Goal: Transaction & Acquisition: Purchase product/service

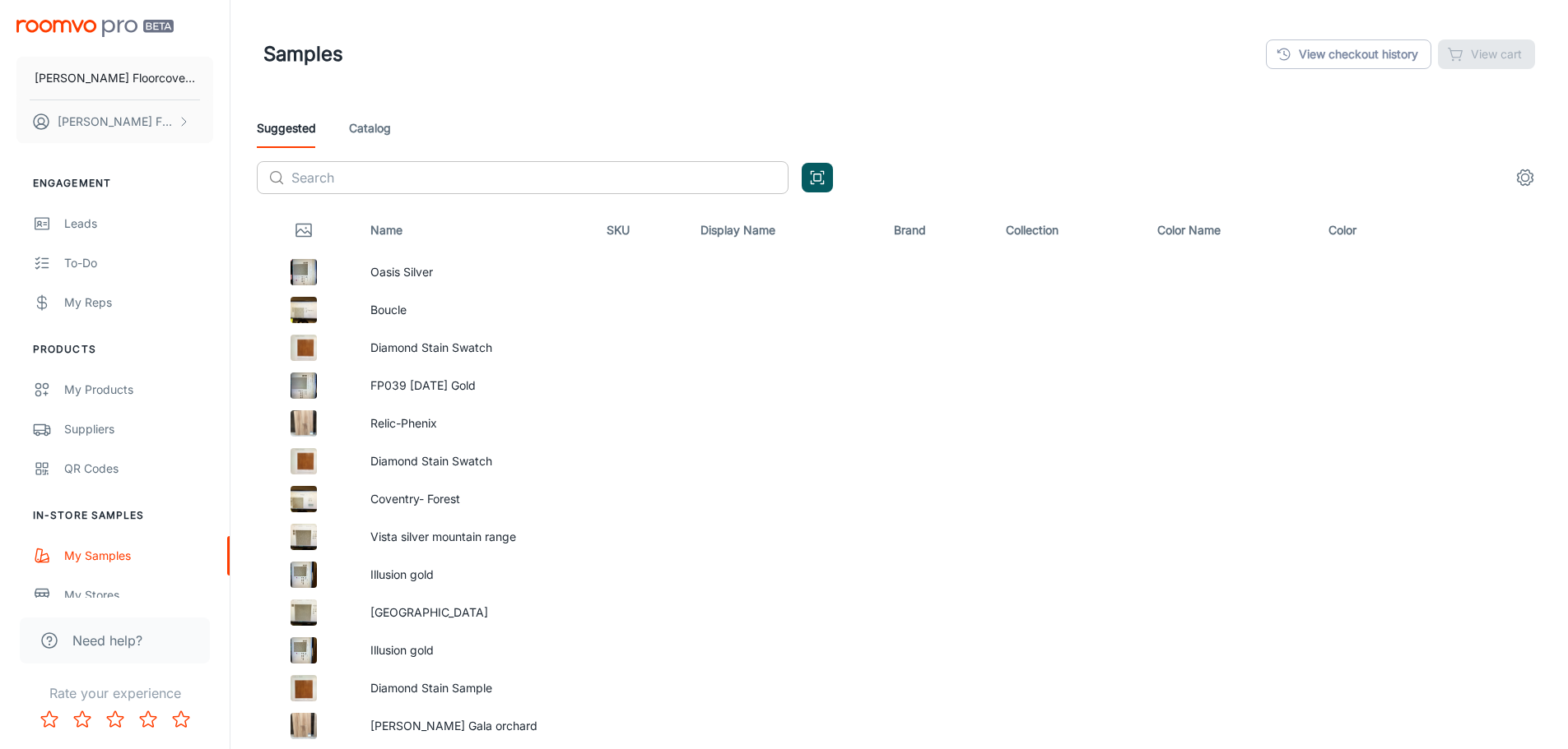
click at [385, 177] on input "text" at bounding box center [540, 177] width 497 height 33
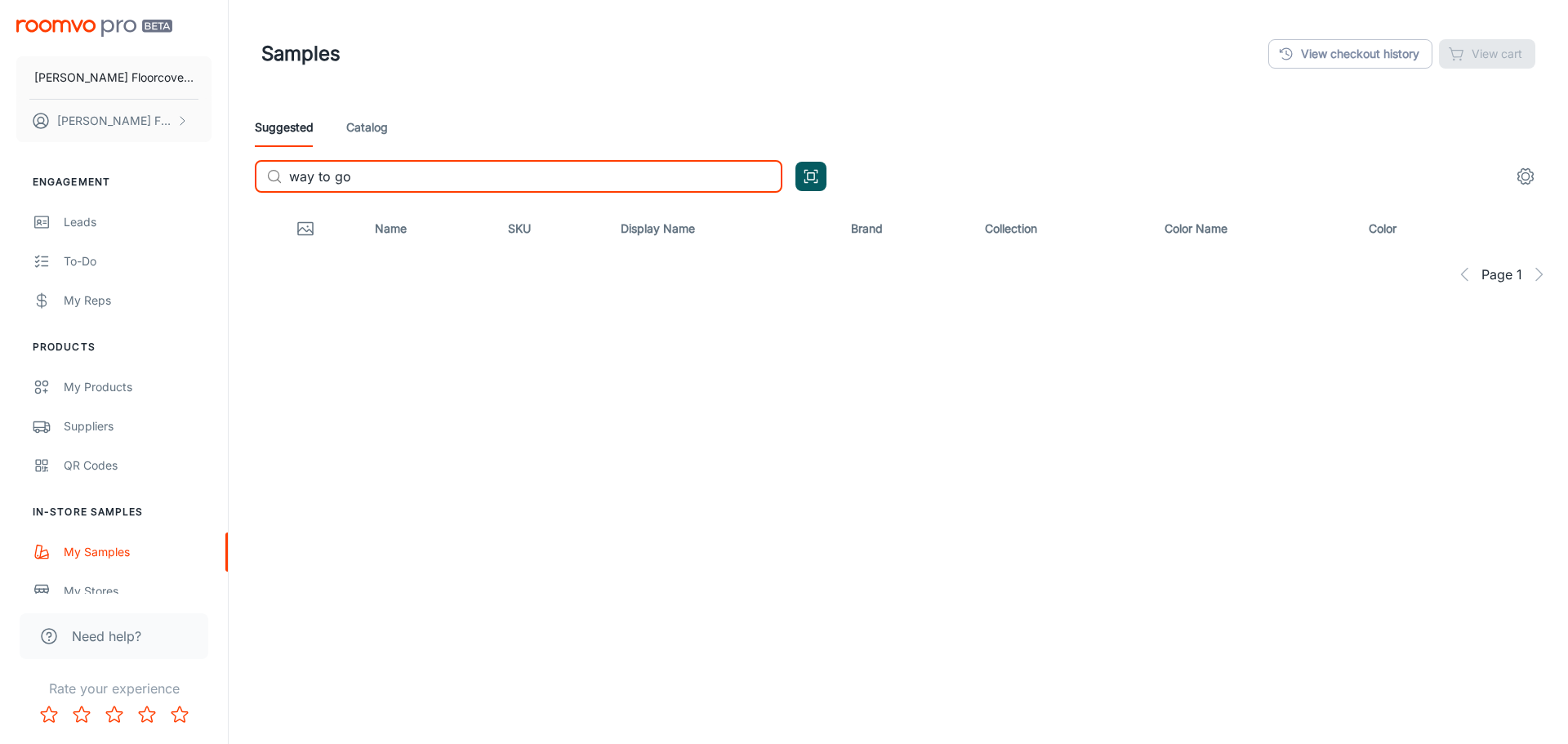
type input "way to go"
click at [367, 123] on link "Catalog" at bounding box center [367, 128] width 42 height 39
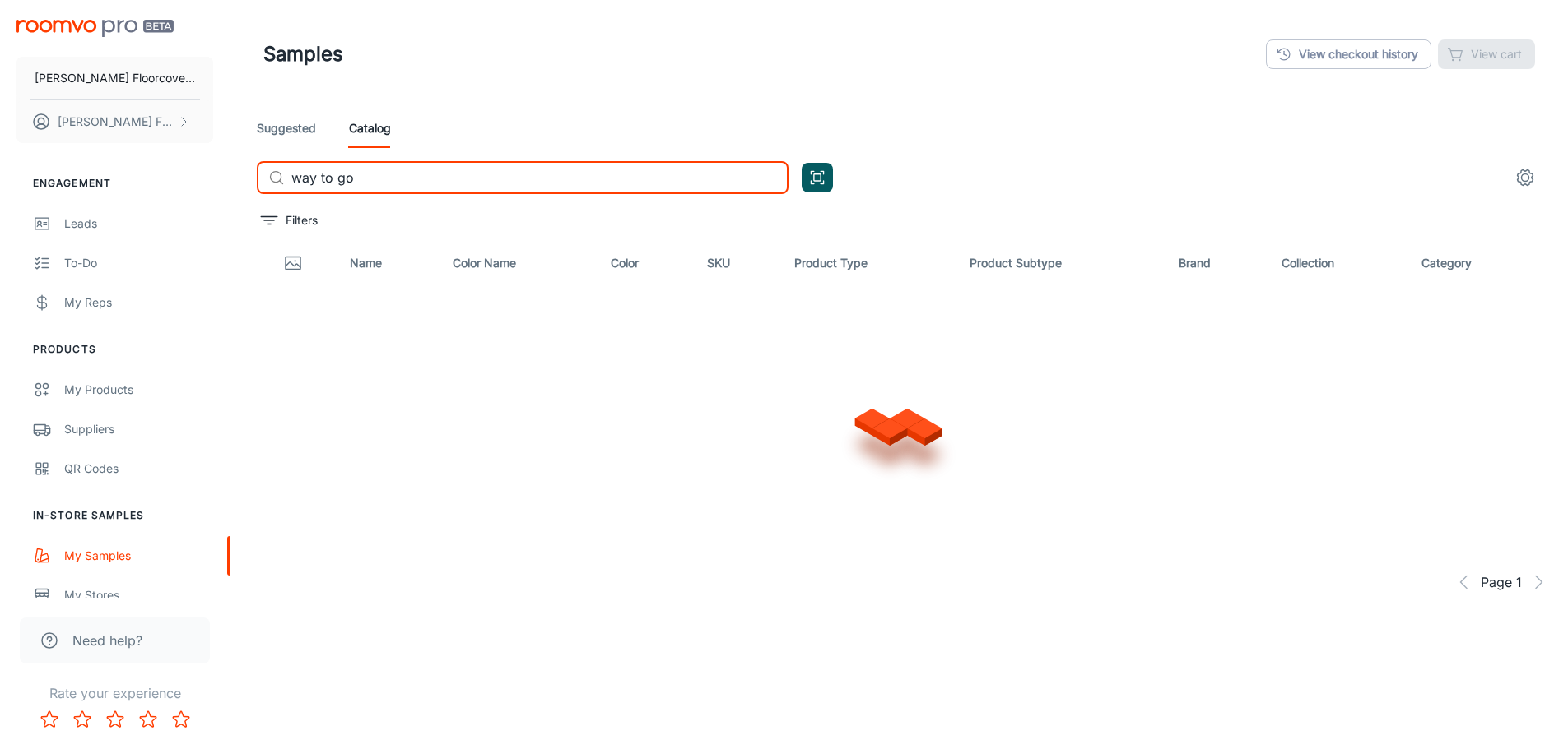
click at [375, 183] on input "way to go" at bounding box center [540, 177] width 497 height 33
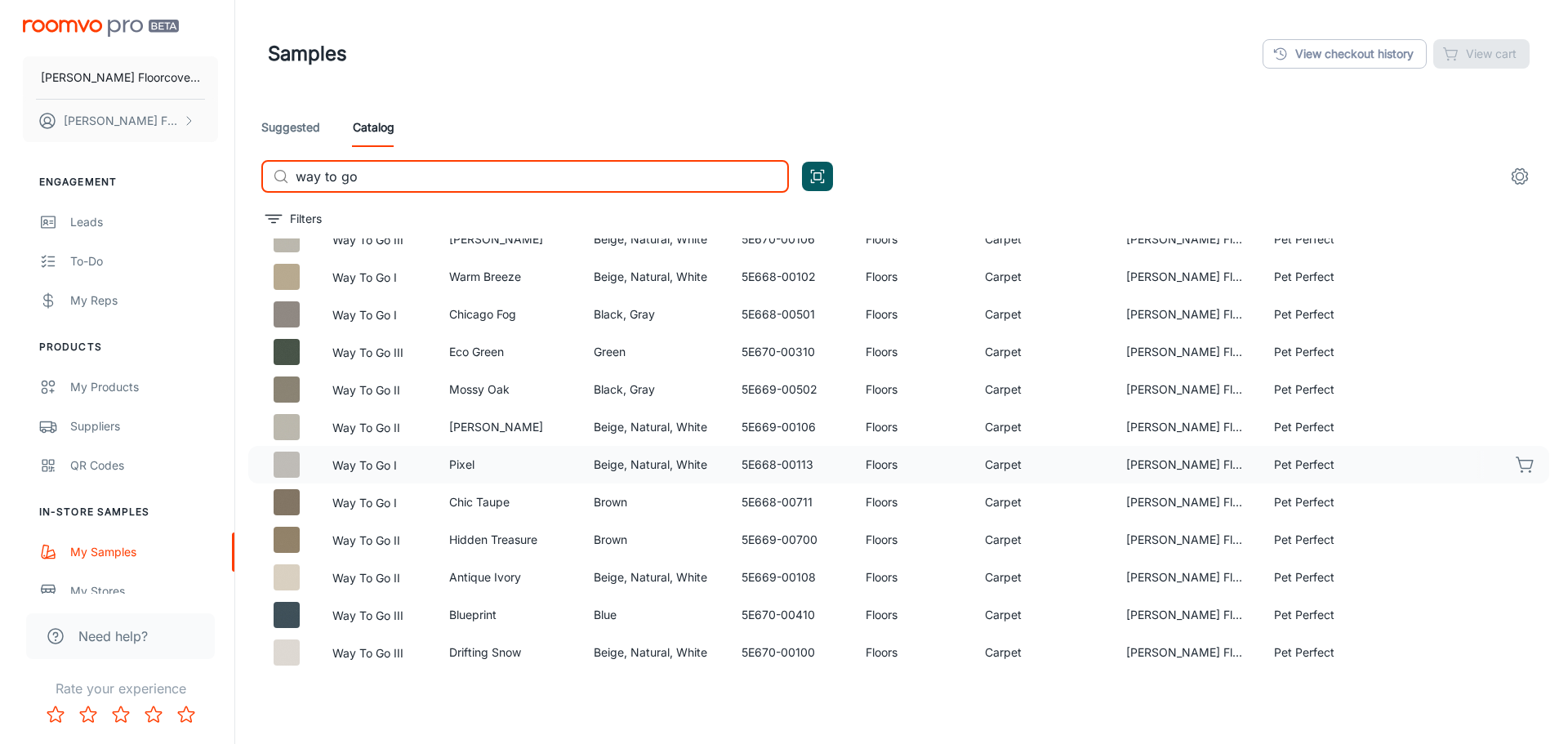
scroll to position [409, 0]
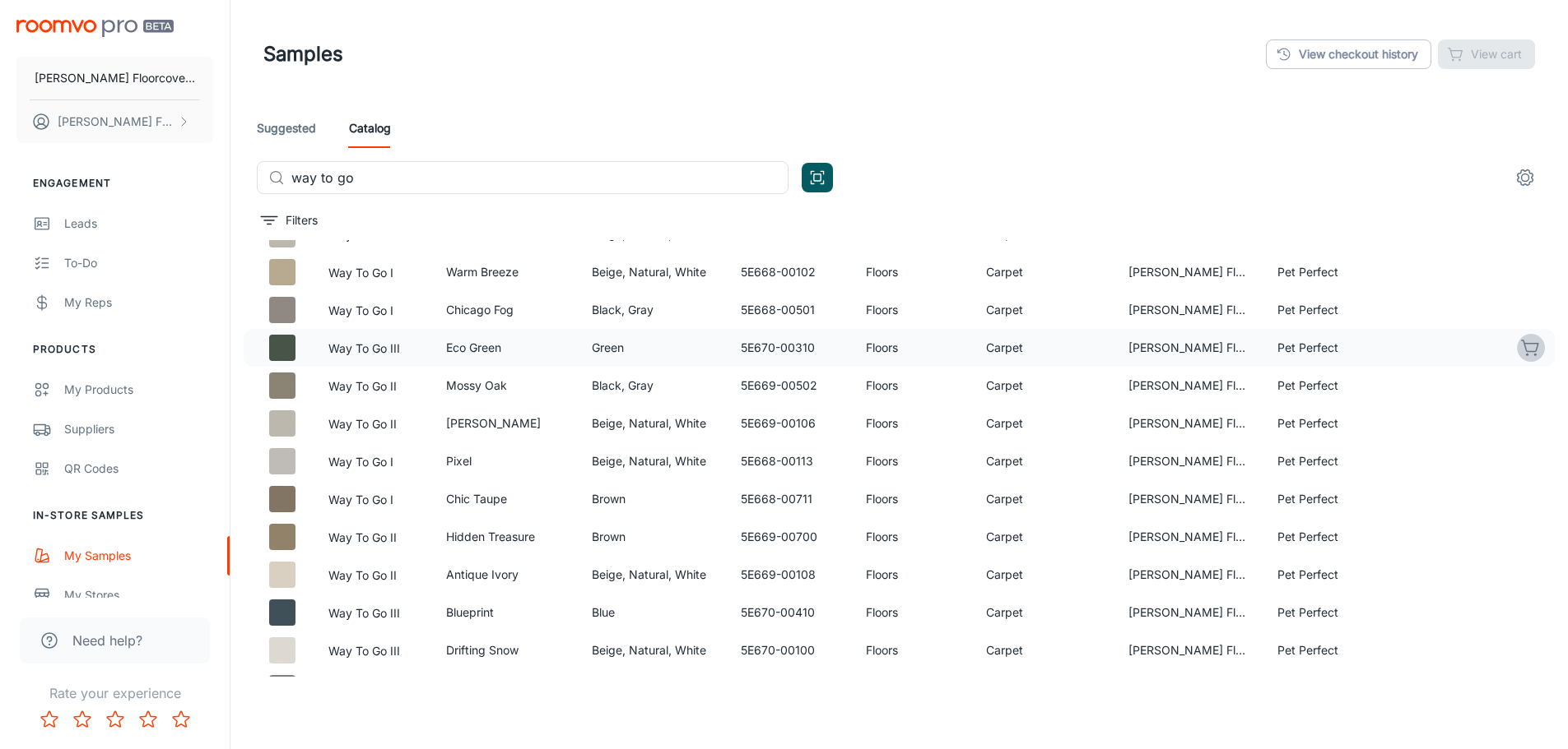
click at [1521, 348] on icon "button" at bounding box center [1530, 347] width 20 height 20
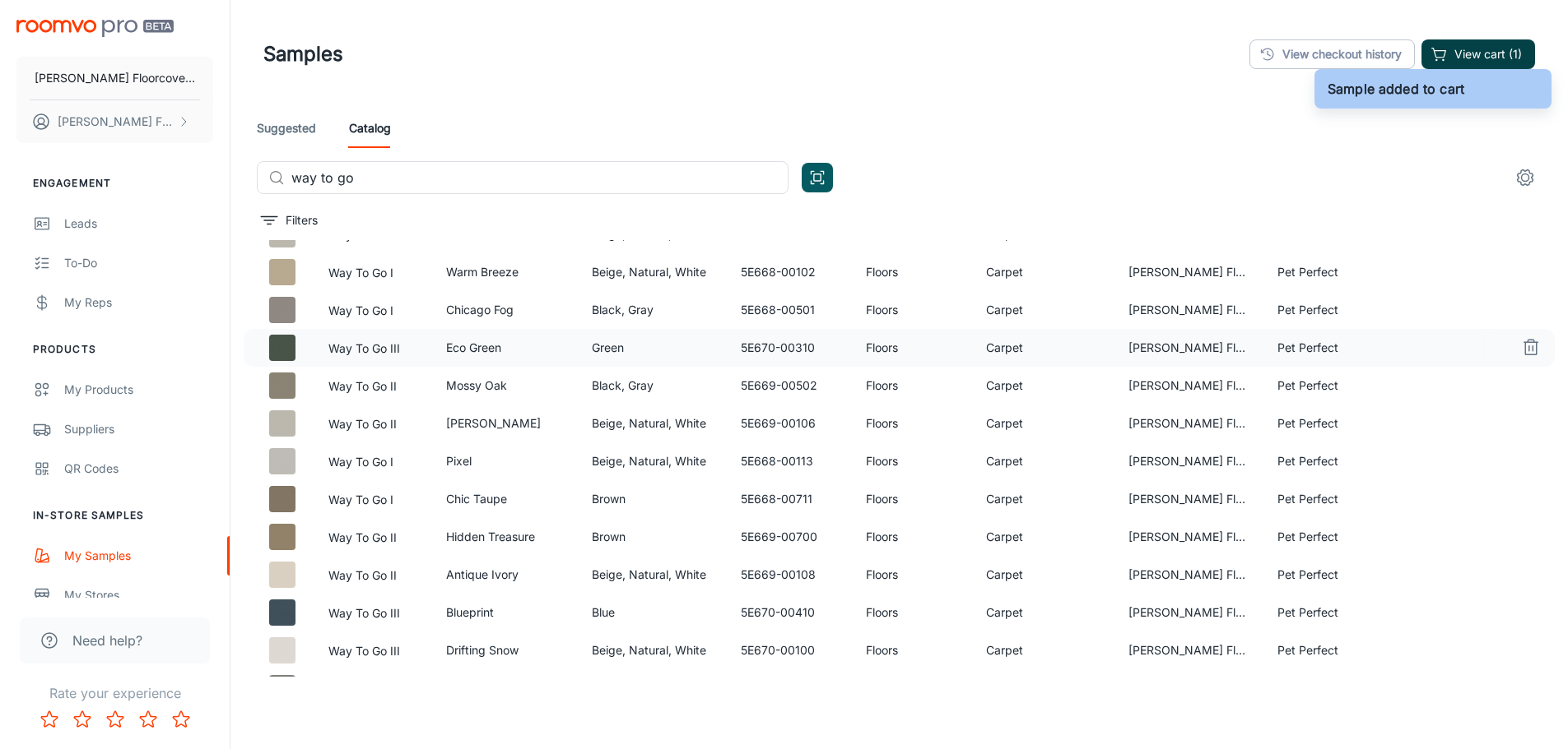
click at [1481, 62] on button "View cart (1)" at bounding box center [1478, 54] width 113 height 30
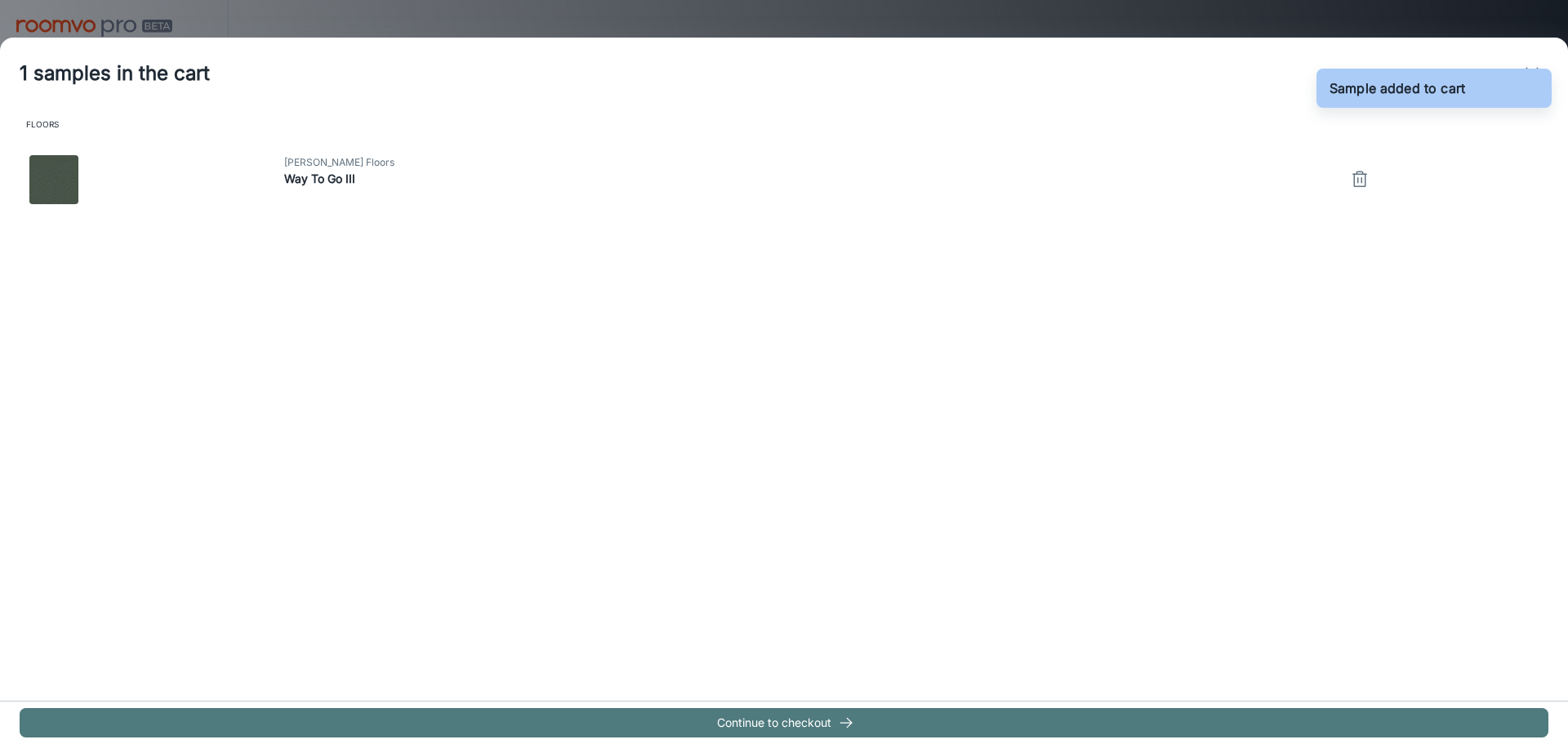
click at [845, 723] on icon "button" at bounding box center [846, 723] width 16 height 16
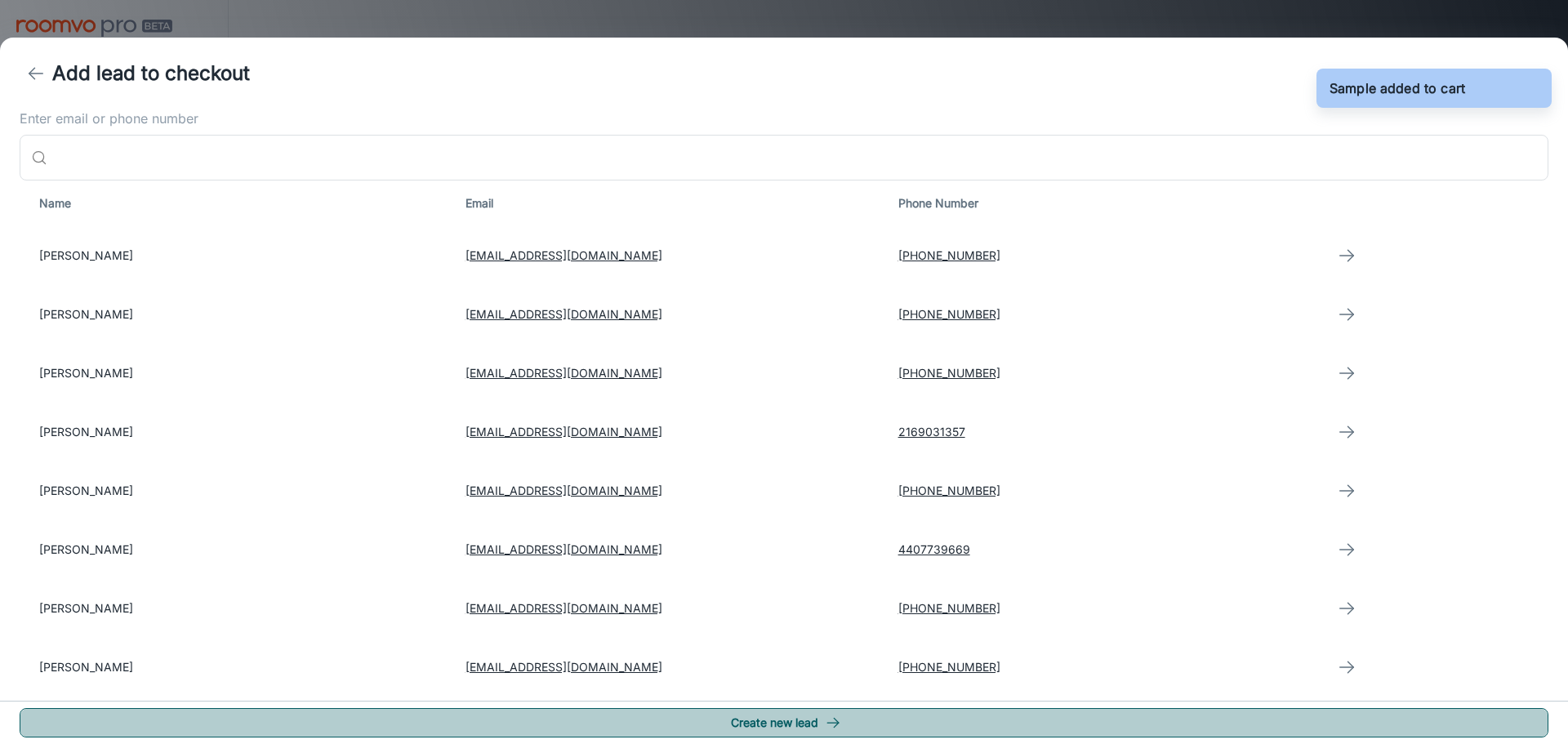
click at [803, 728] on button "Create new lead" at bounding box center [784, 723] width 1529 height 30
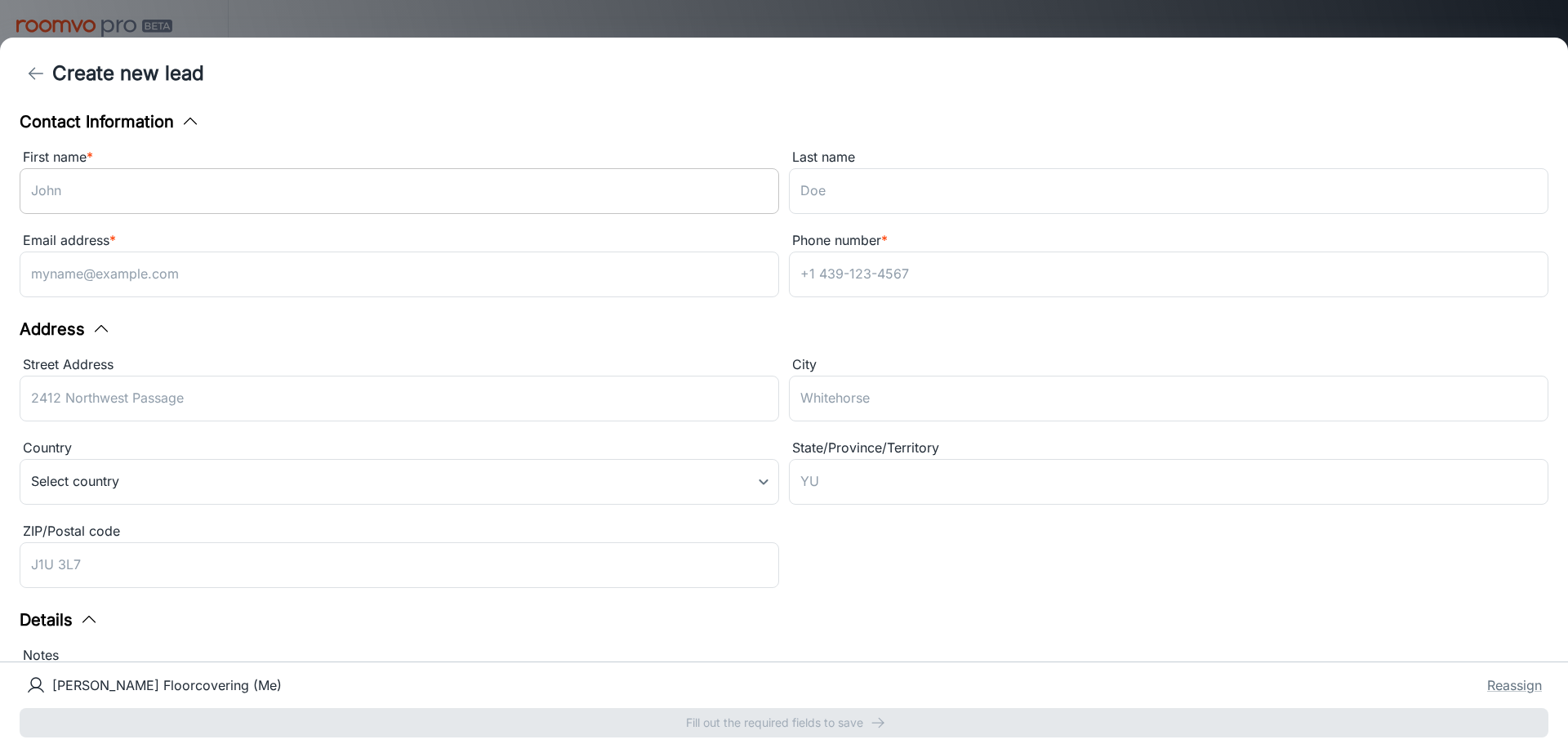
click at [84, 189] on input "First name *" at bounding box center [399, 192] width 760 height 46
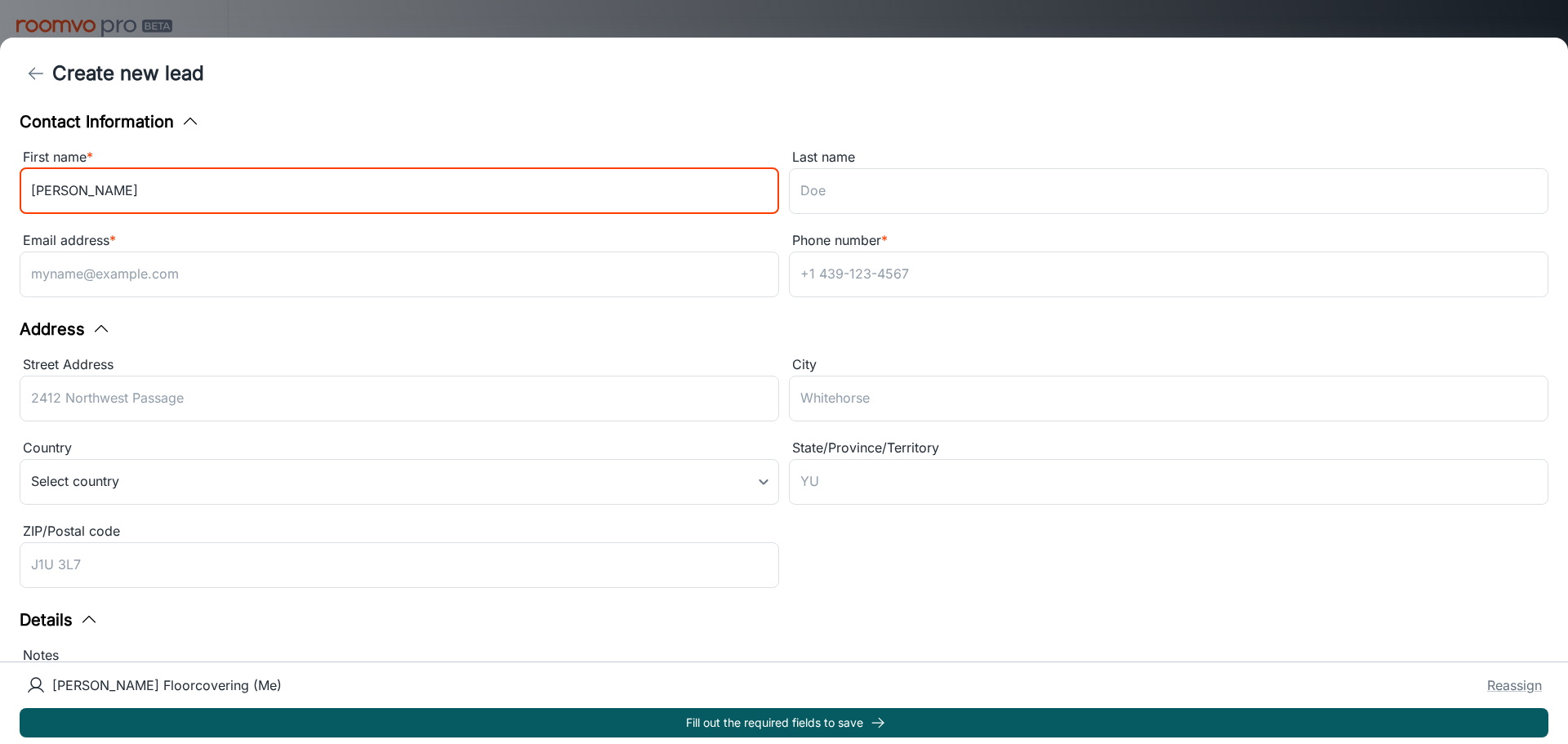
type input "[PERSON_NAME]"
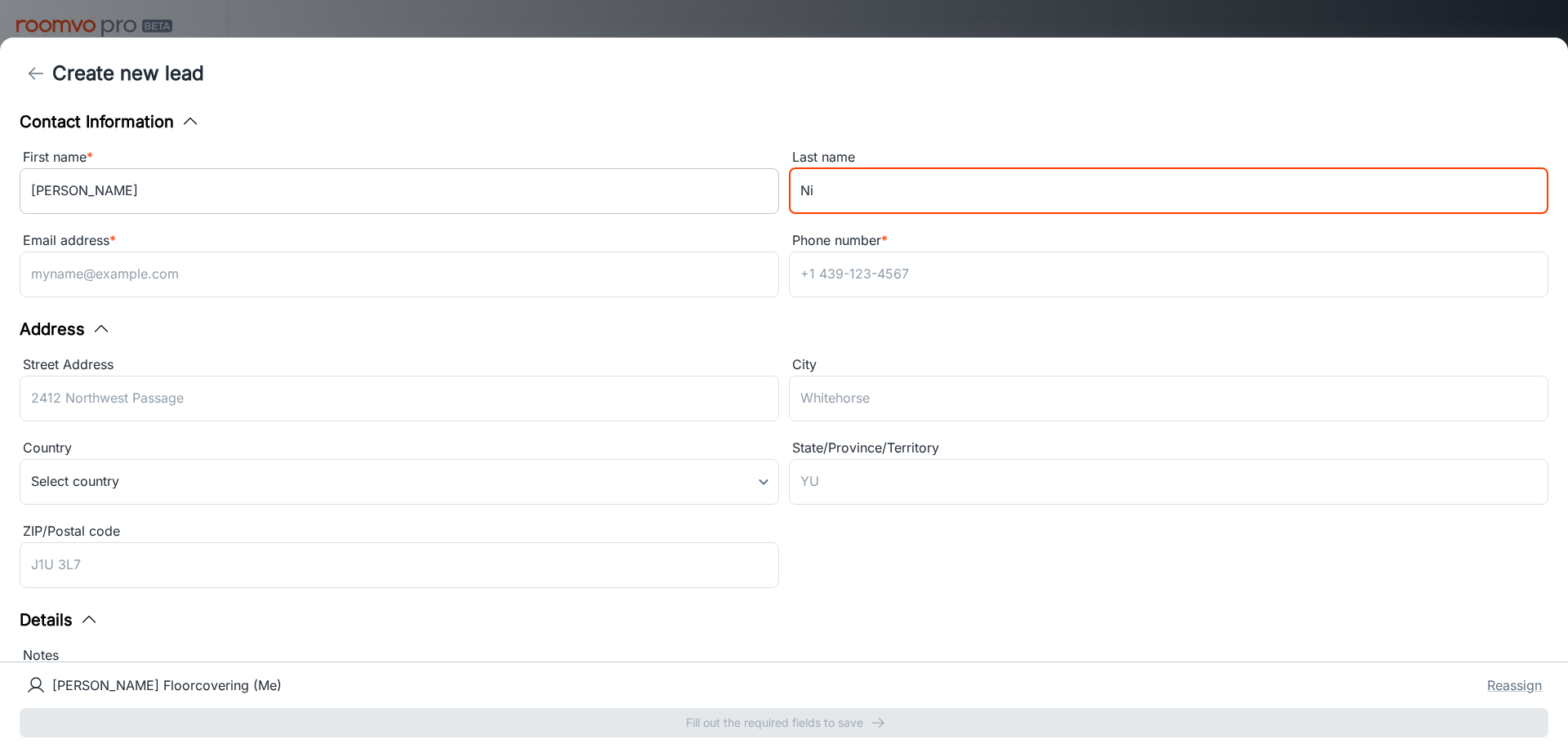
type input "N"
type input "Biacsi"
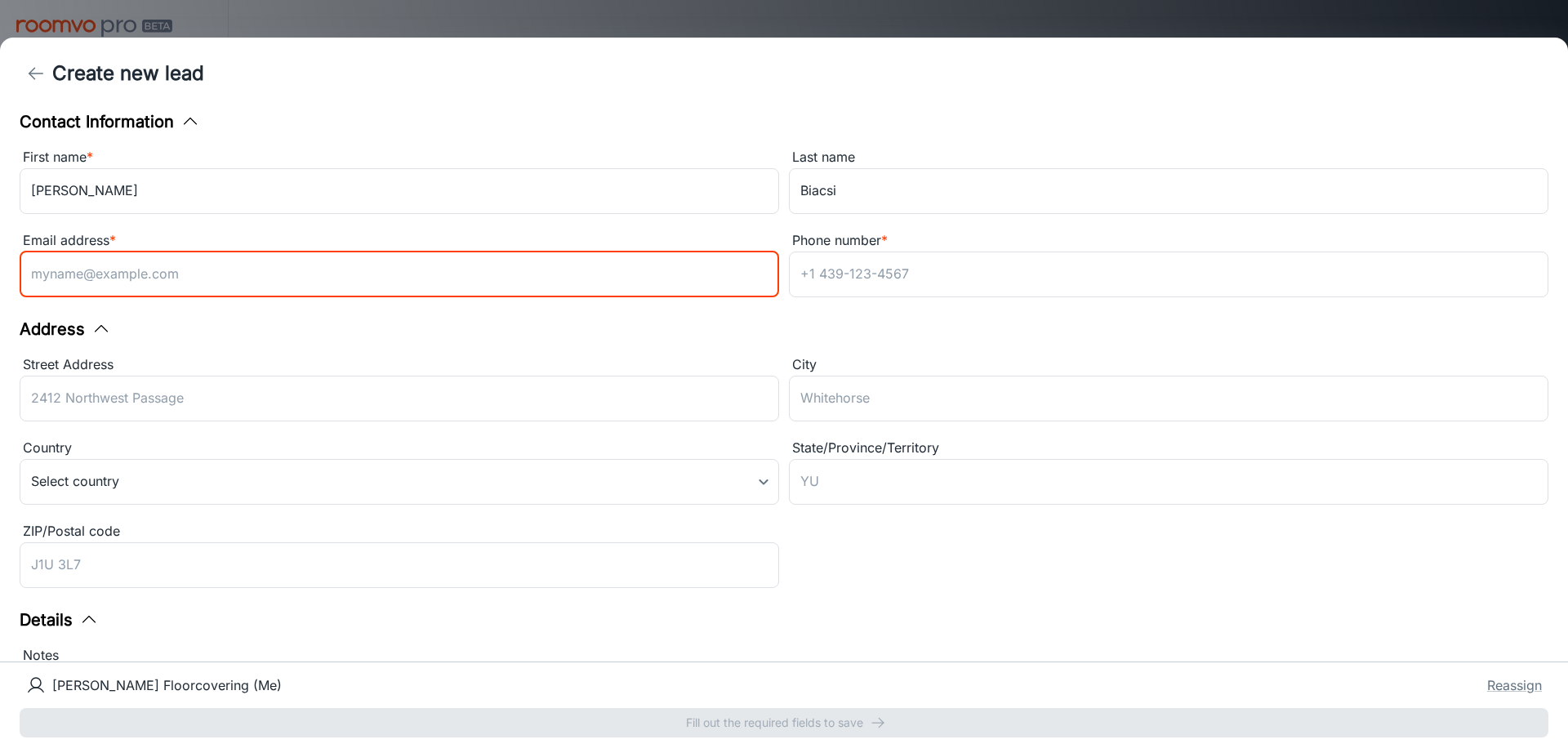
click at [157, 269] on input "Email address *" at bounding box center [399, 275] width 760 height 46
type input "[EMAIL_ADDRESS][DOMAIN_NAME]"
click at [866, 284] on input "Phone number *" at bounding box center [1168, 275] width 760 height 46
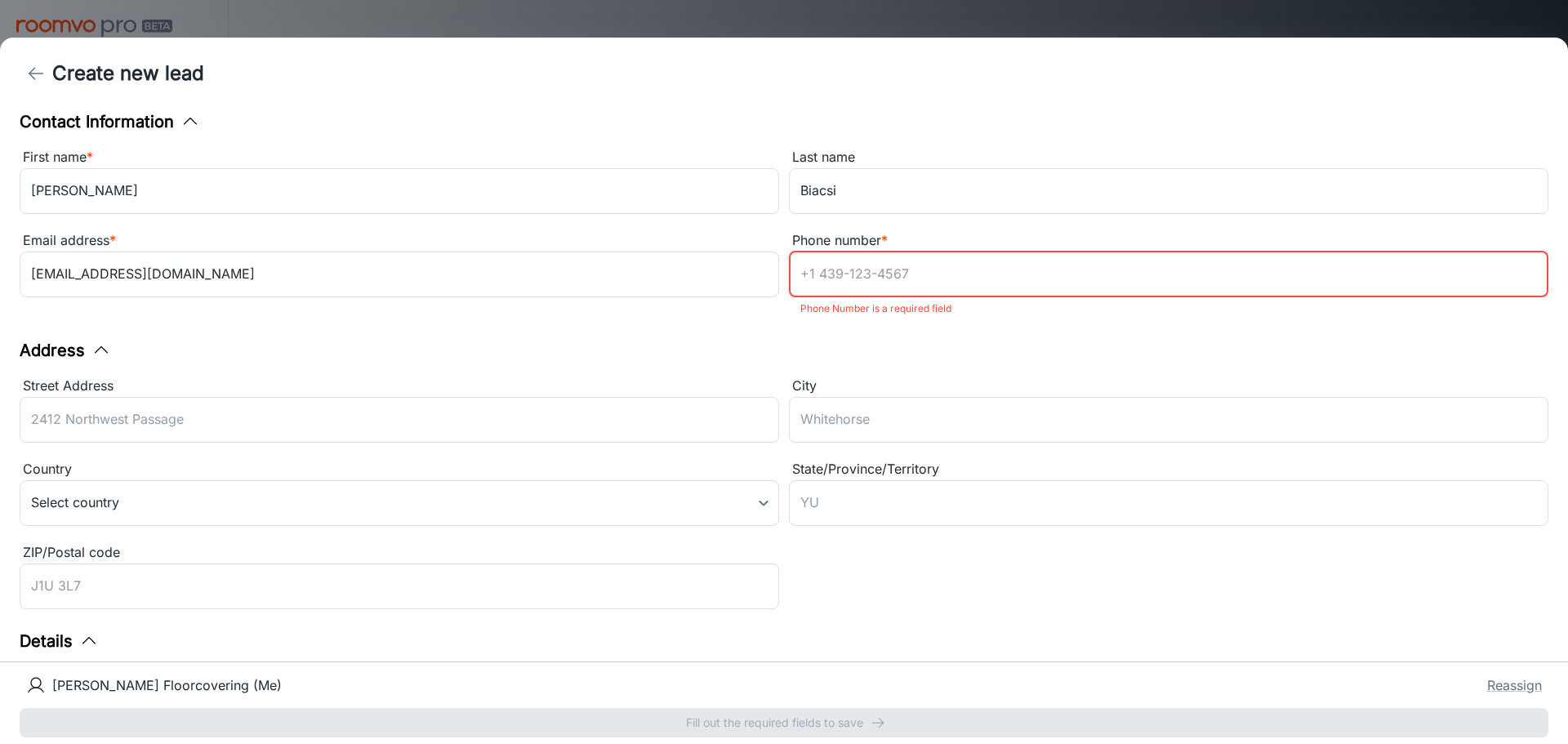
paste input "[PHONE_NUMBER]"
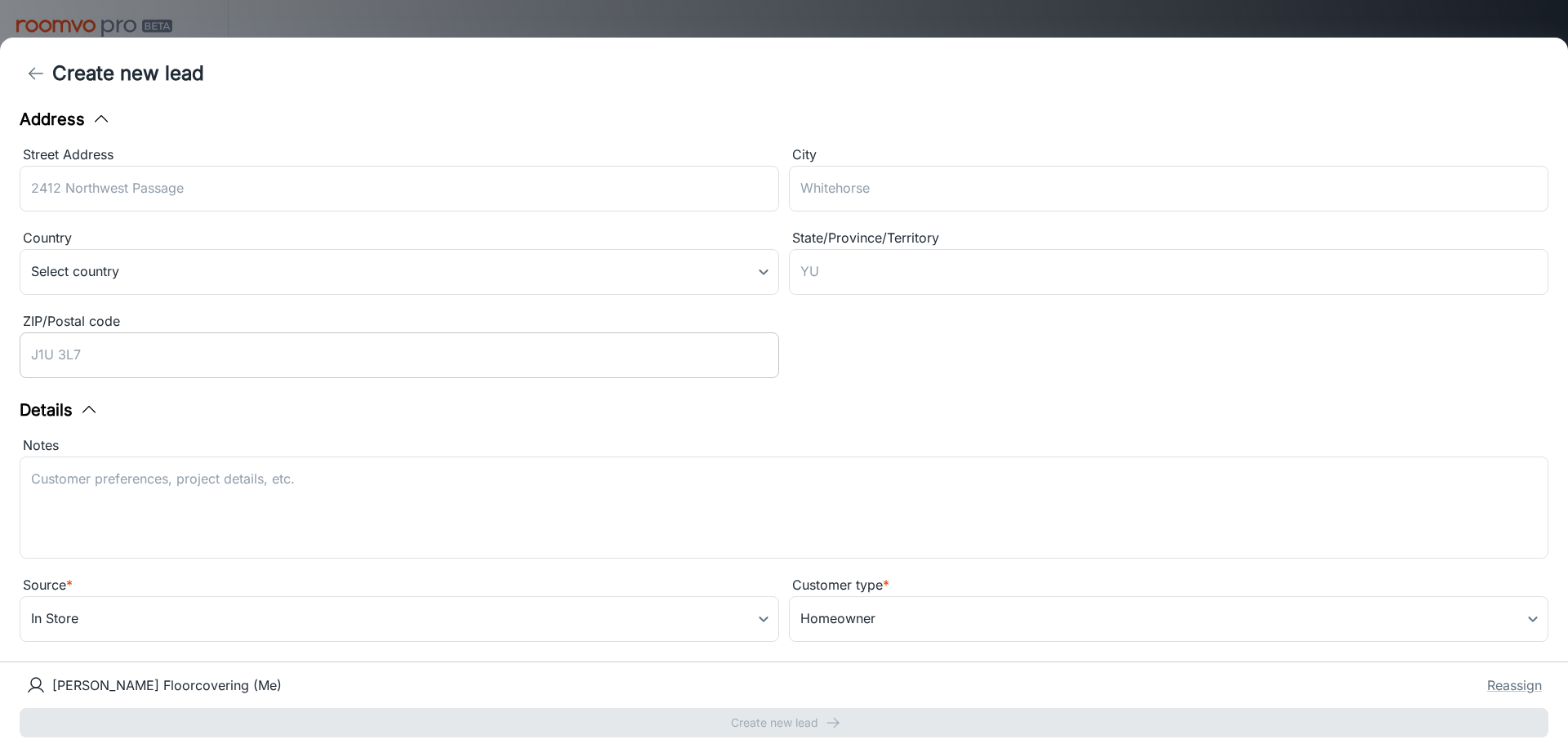
type input "[PHONE_NUMBER]"
click at [626, 366] on input "ZIP/Postal code" at bounding box center [399, 356] width 760 height 46
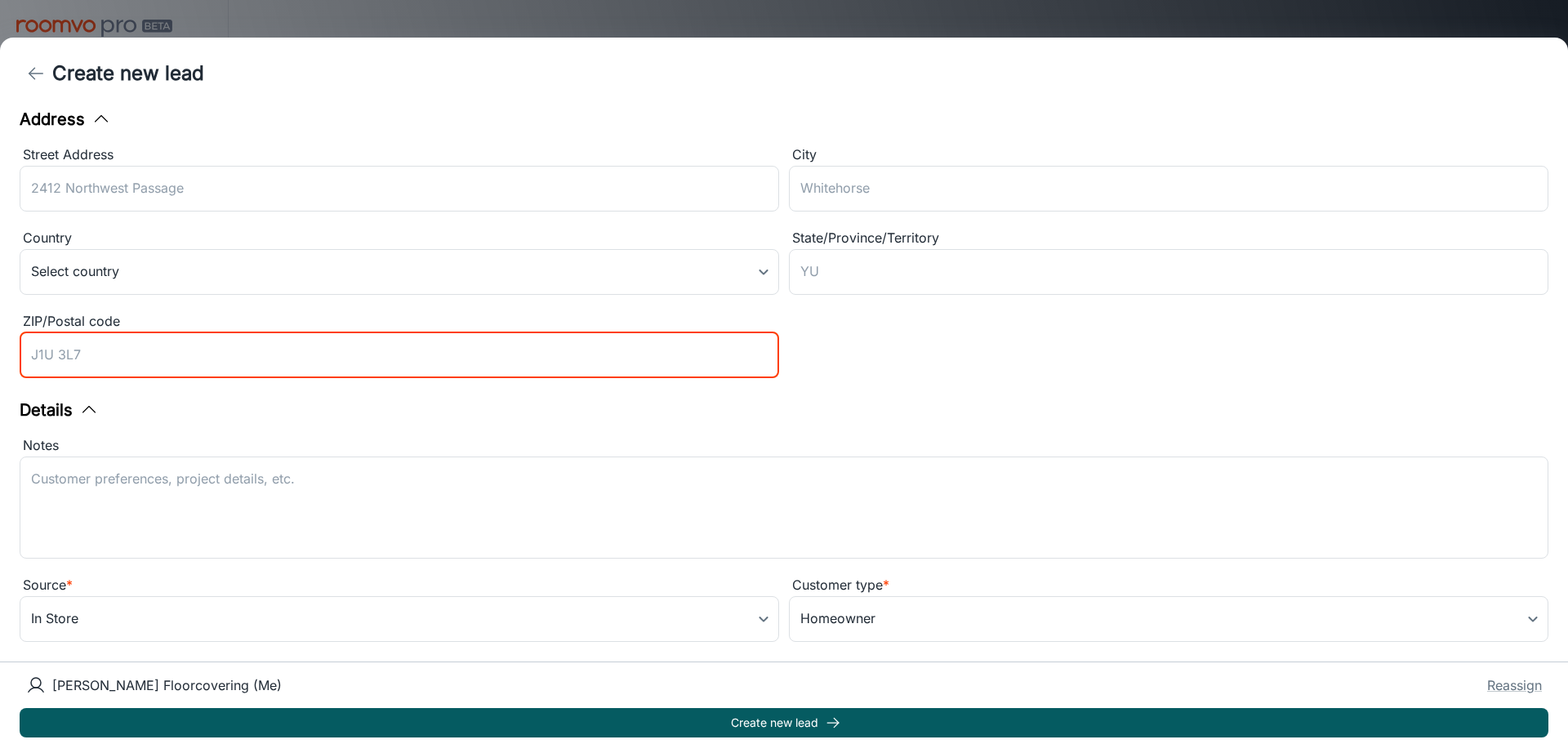
scroll to position [210, 0]
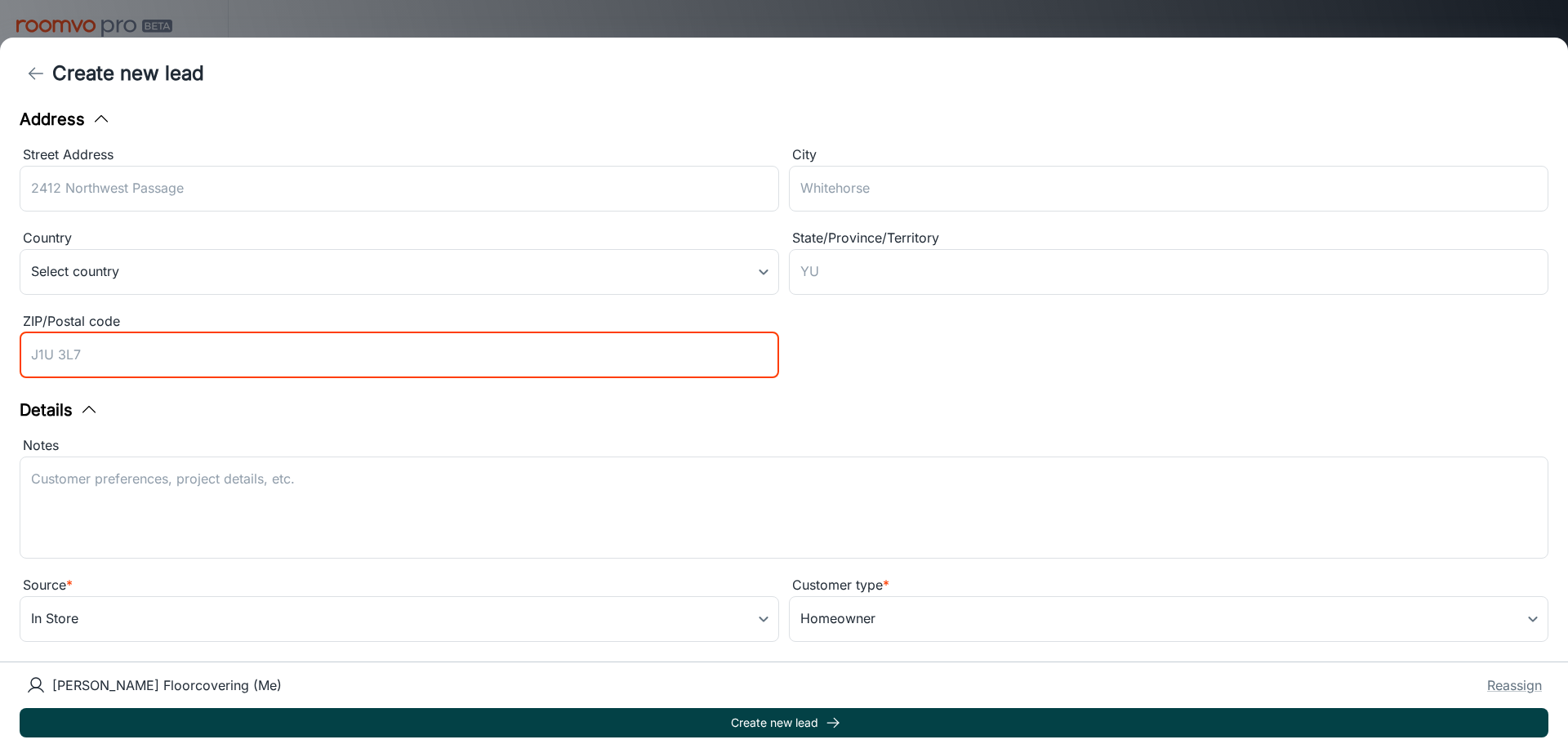
click at [813, 728] on button "Create new lead" at bounding box center [784, 723] width 1529 height 30
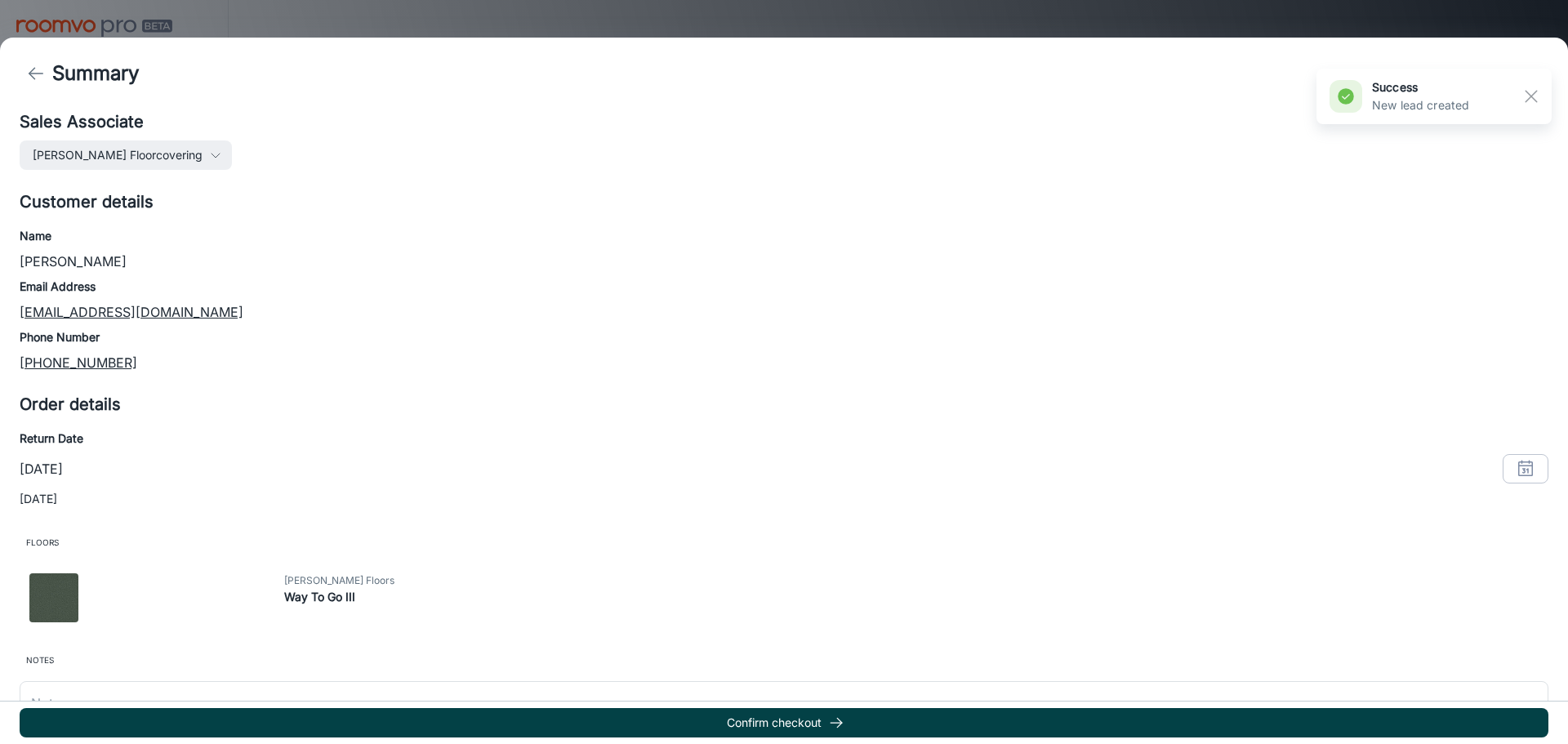
click at [813, 723] on button "Confirm checkout" at bounding box center [784, 723] width 1529 height 30
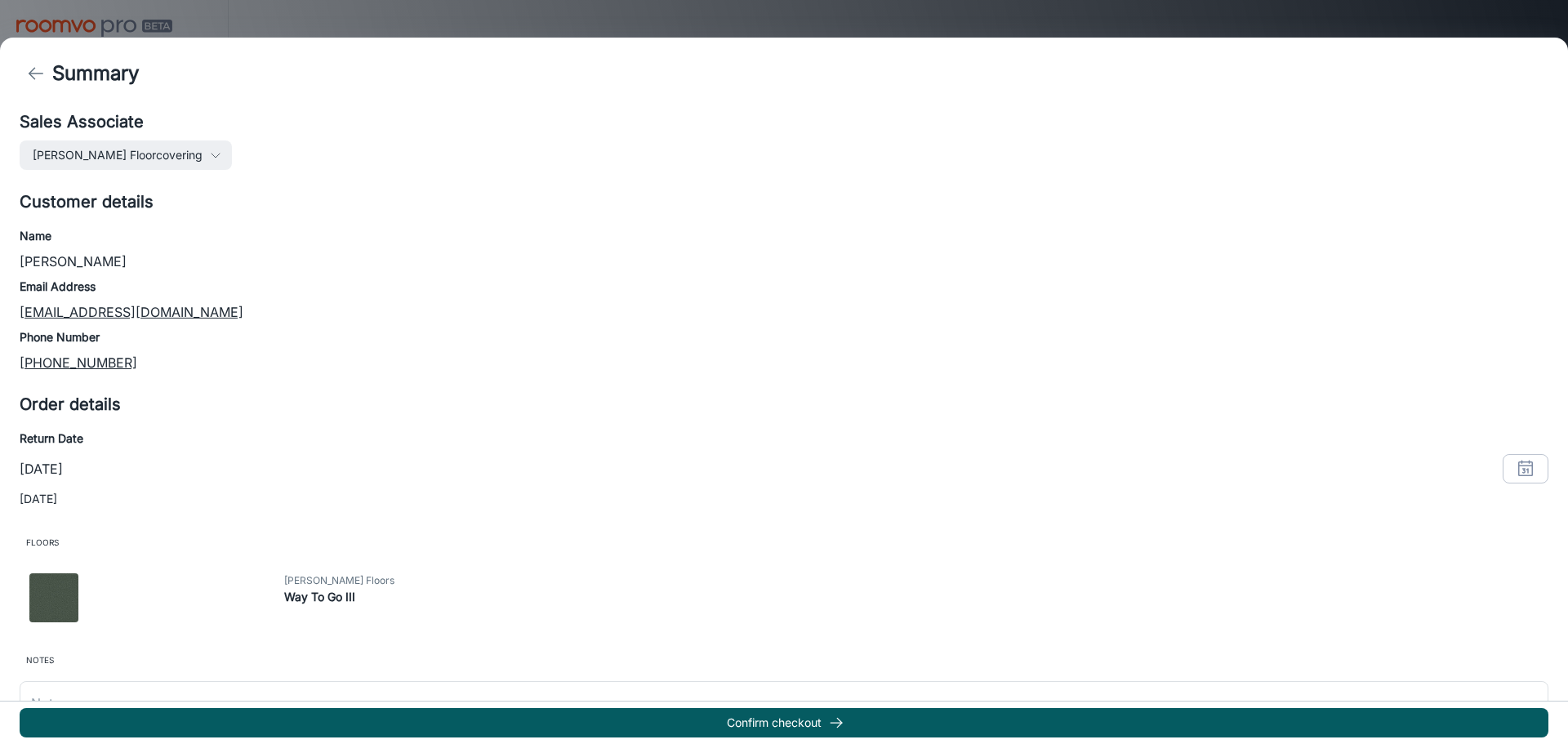
click at [1515, 88] on div "Summary" at bounding box center [784, 73] width 1568 height 72
click at [65, 63] on h4 "Summary" at bounding box center [95, 73] width 87 height 30
click at [33, 70] on polyline "back" at bounding box center [32, 73] width 6 height 11
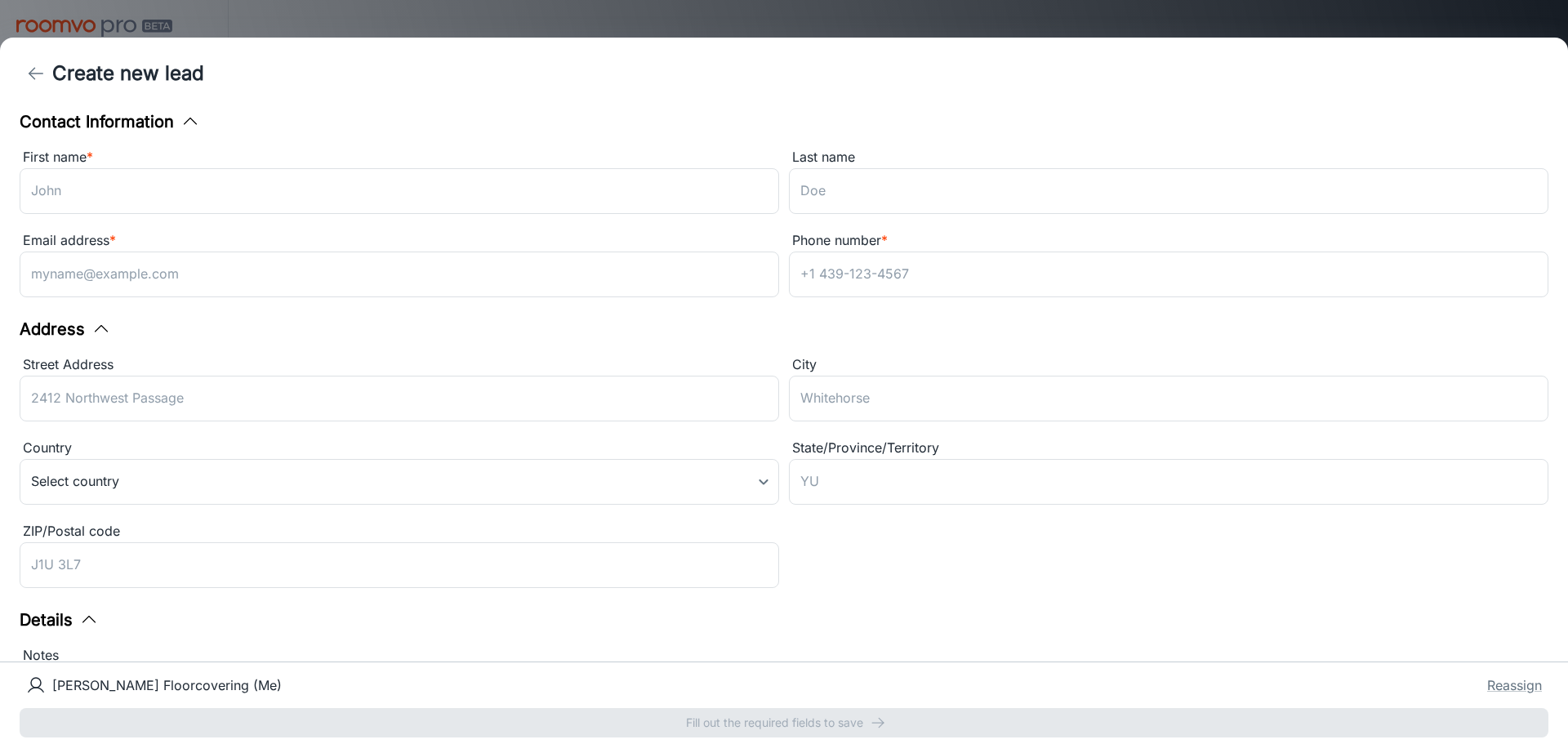
click at [33, 70] on polyline "back" at bounding box center [32, 73] width 6 height 11
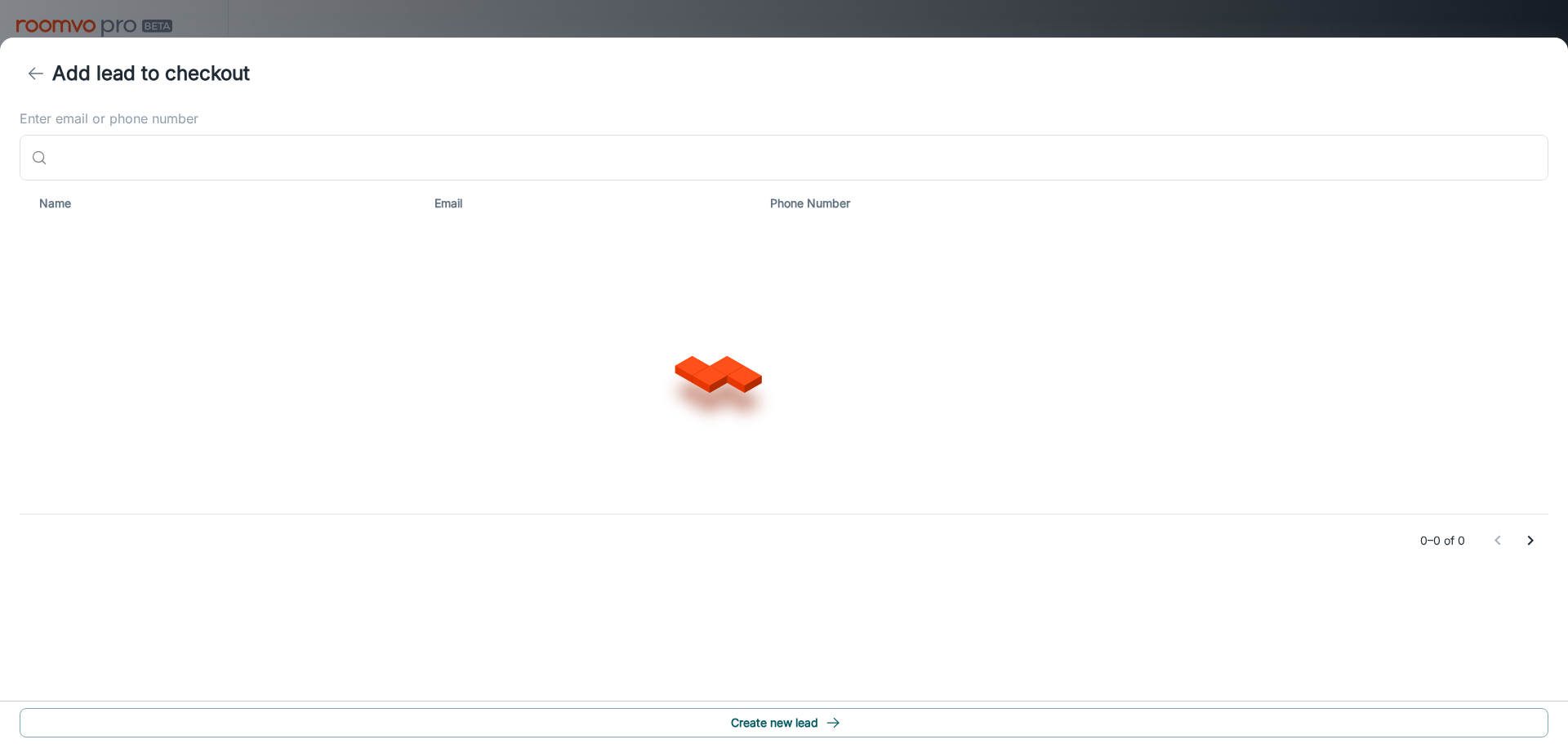
click at [33, 70] on polyline "back" at bounding box center [32, 73] width 6 height 11
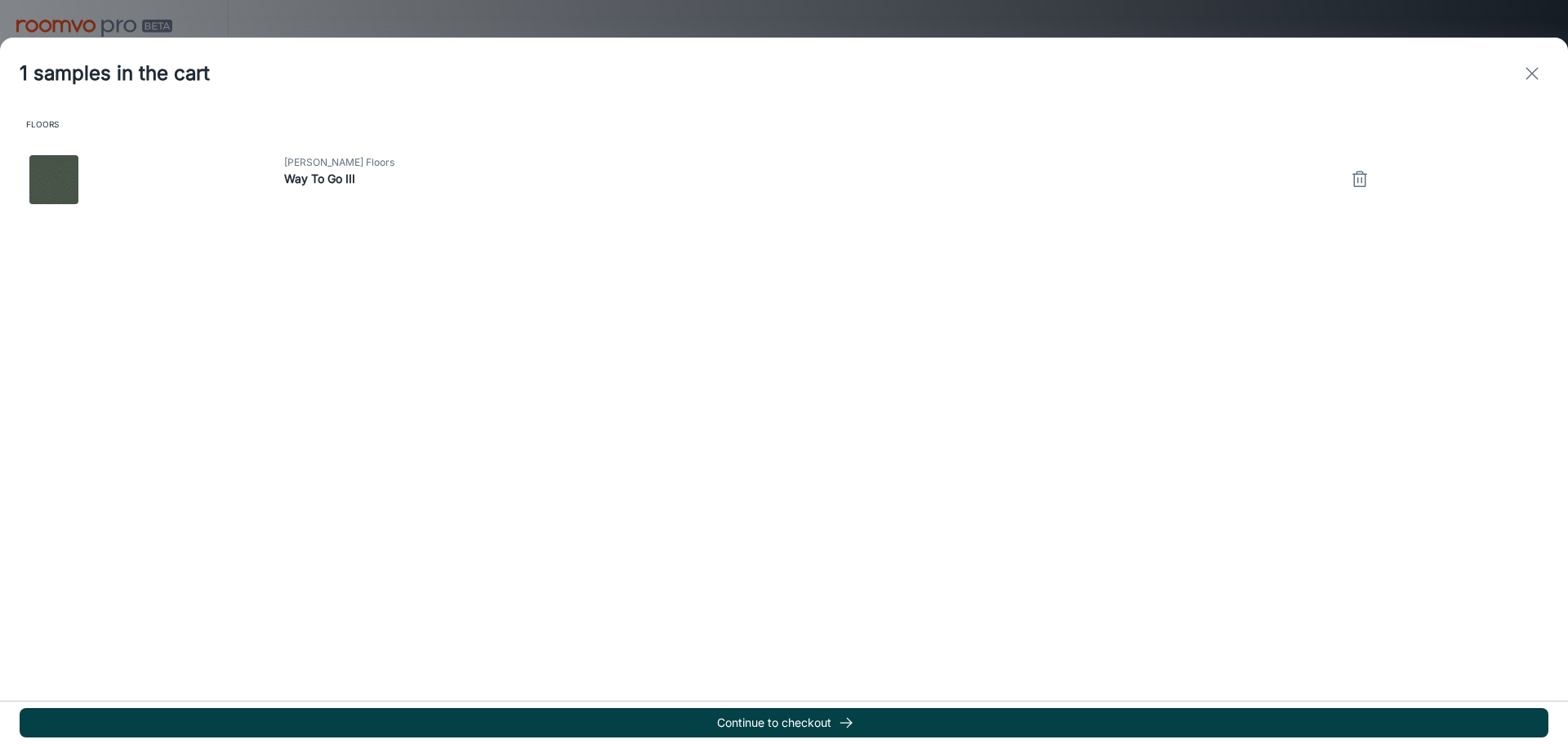
click at [805, 728] on button "Continue to checkout" at bounding box center [784, 723] width 1529 height 30
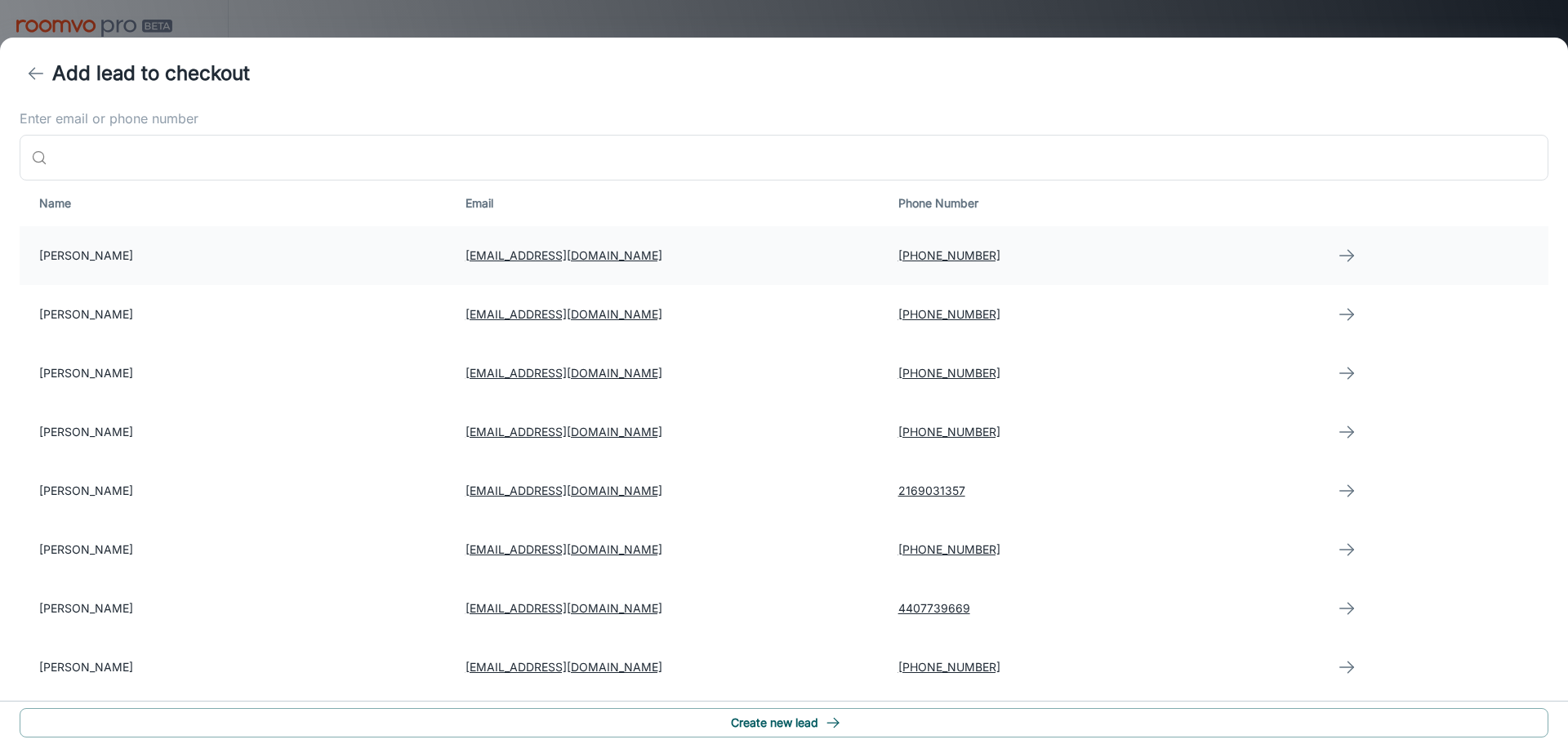
click at [191, 260] on td "[PERSON_NAME]" at bounding box center [236, 255] width 433 height 59
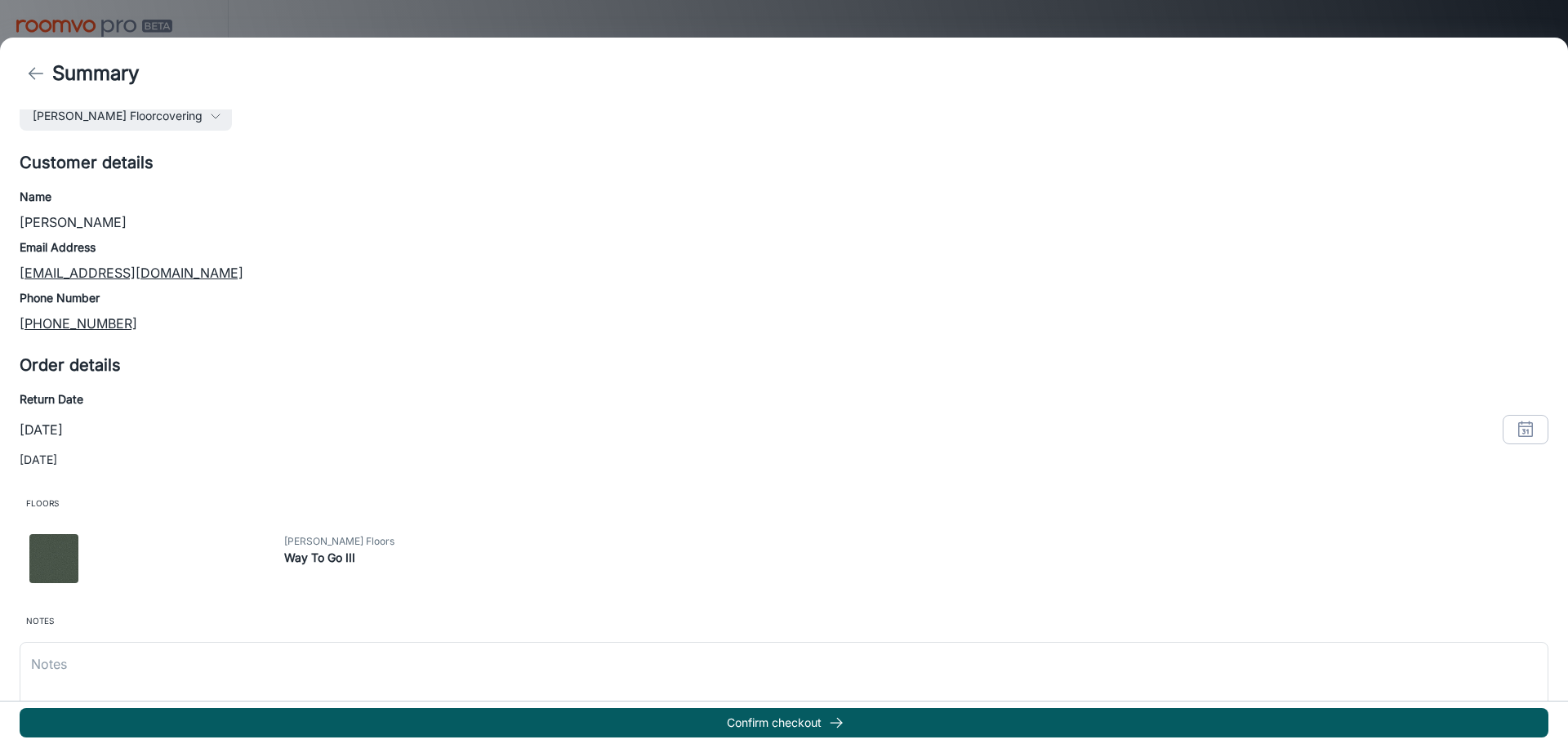
scroll to position [77, 0]
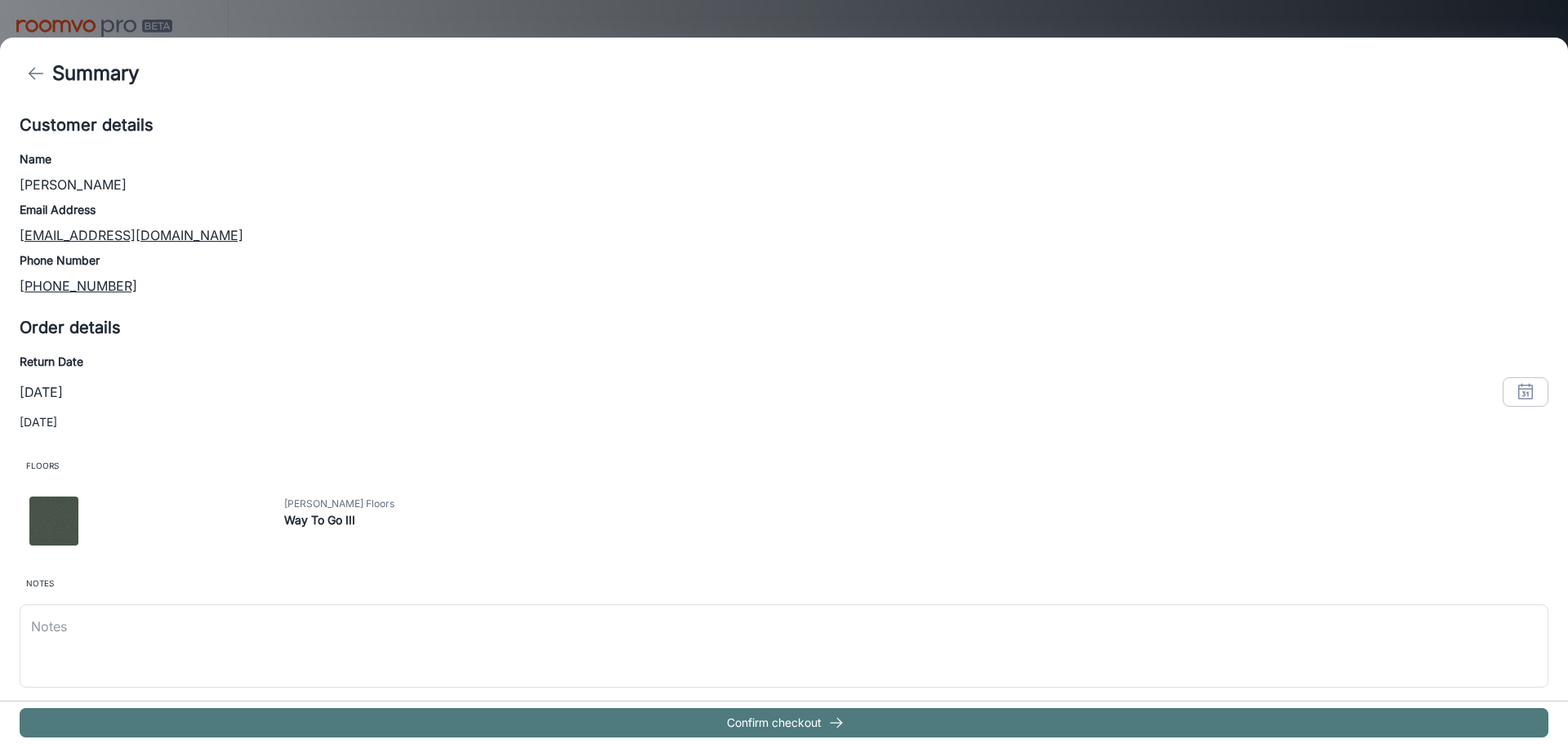
click at [856, 721] on button "Confirm checkout" at bounding box center [784, 723] width 1529 height 30
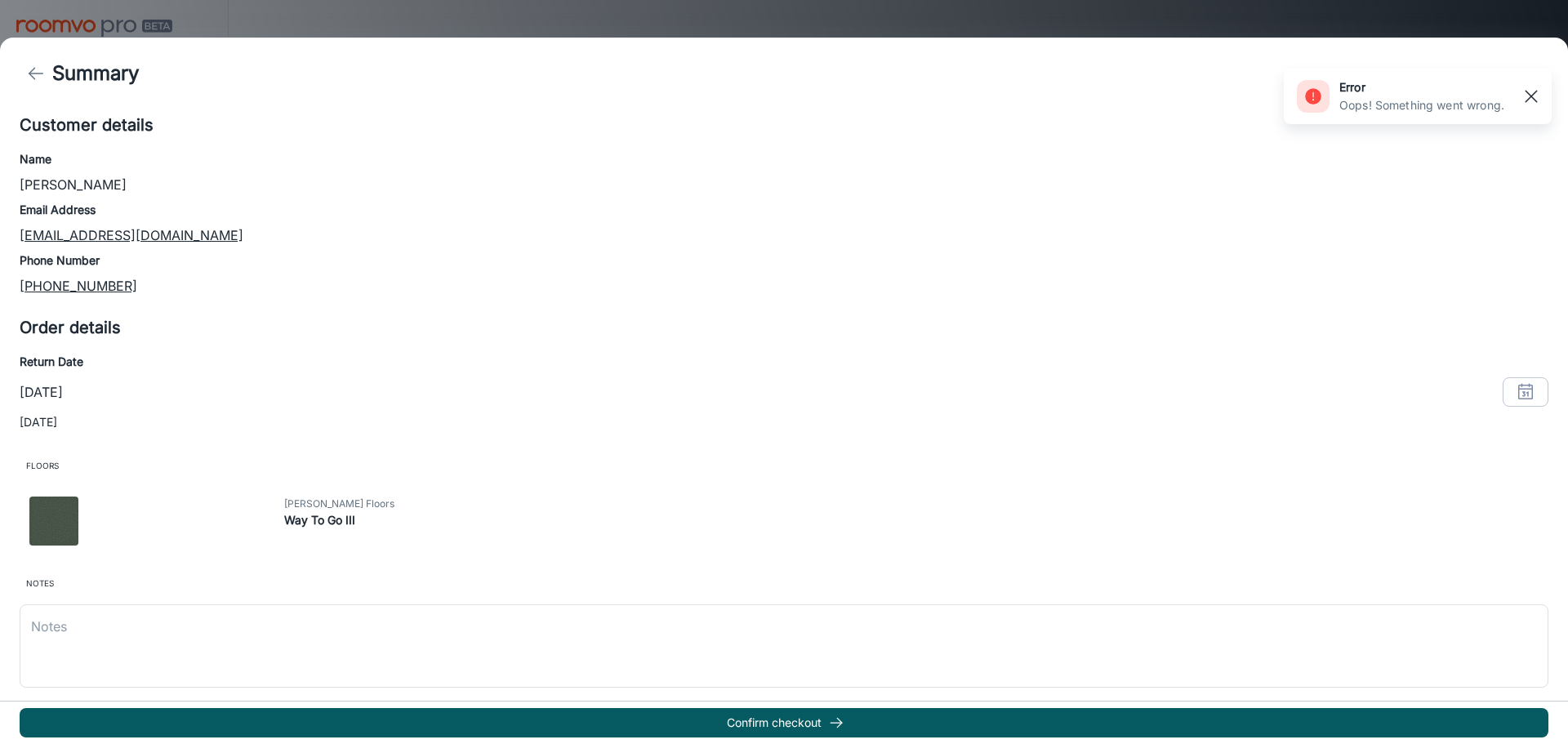
click at [1536, 94] on rect "button" at bounding box center [1531, 96] width 20 height 20
click at [31, 72] on polyline "back" at bounding box center [32, 73] width 6 height 11
